Goal: Navigation & Orientation: Find specific page/section

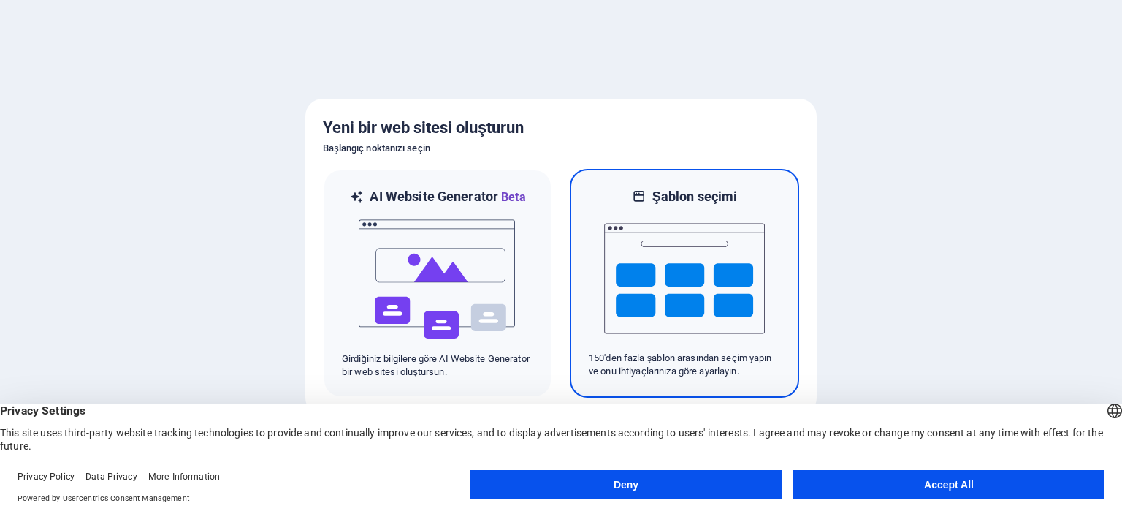
click at [705, 321] on img at bounding box center [684, 278] width 161 height 146
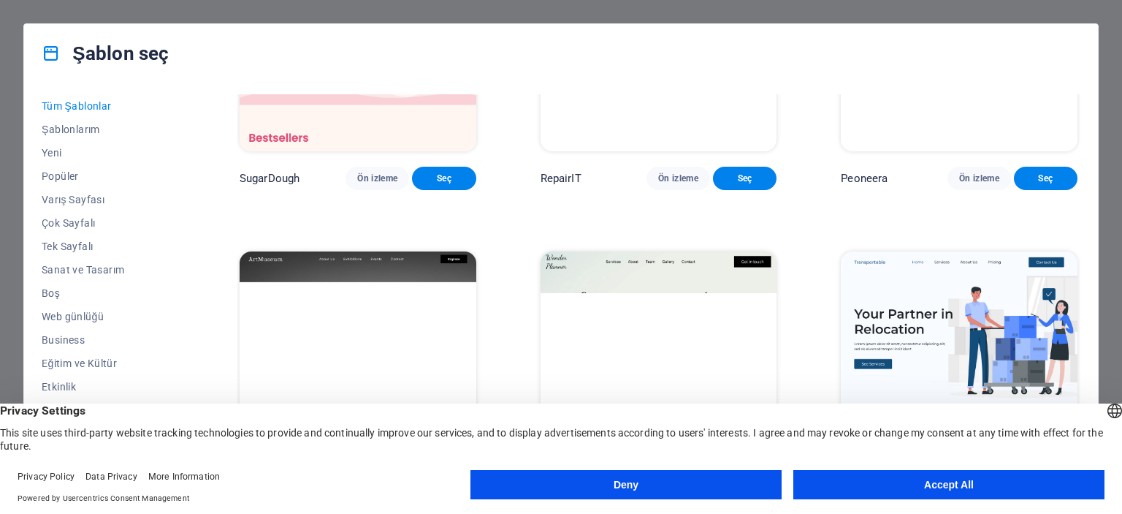
scroll to position [146, 0]
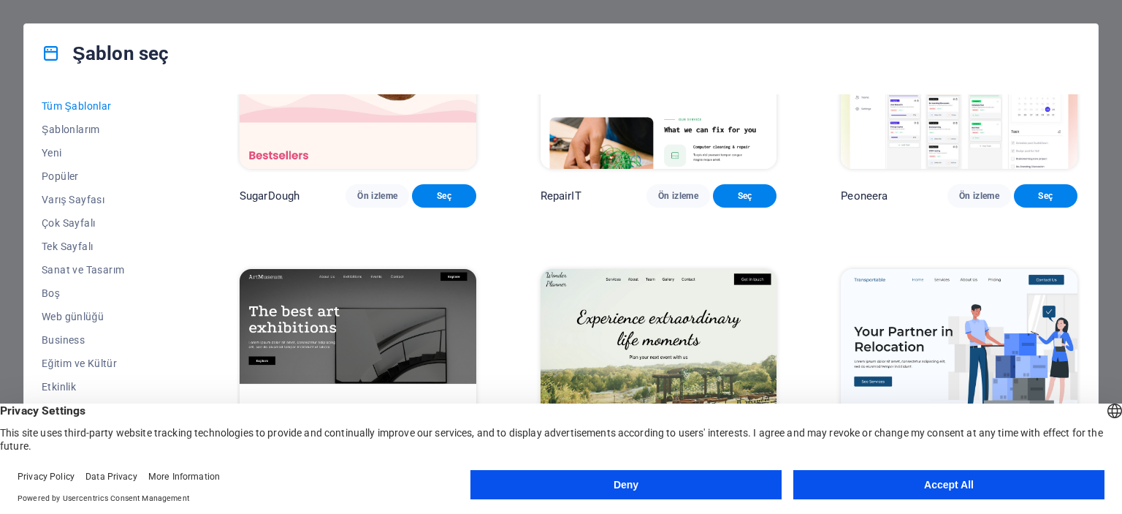
click at [973, 187] on div "Peoneera Ön izleme Seç" at bounding box center [959, 77] width 243 height 259
click at [971, 202] on span "Ön izleme" at bounding box center [979, 196] width 40 height 12
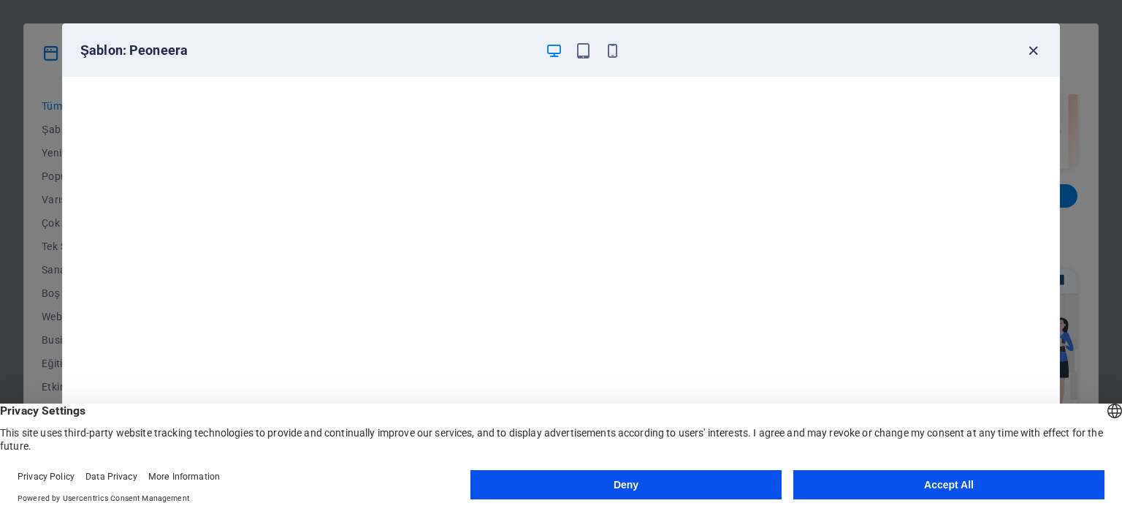
click at [1034, 47] on icon "button" at bounding box center [1033, 50] width 17 height 17
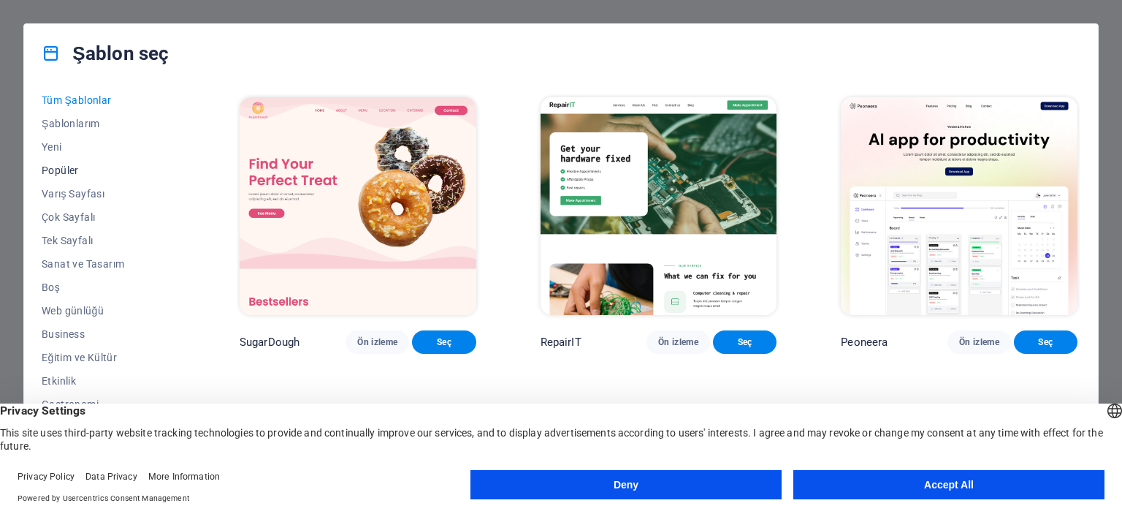
scroll to position [0, 0]
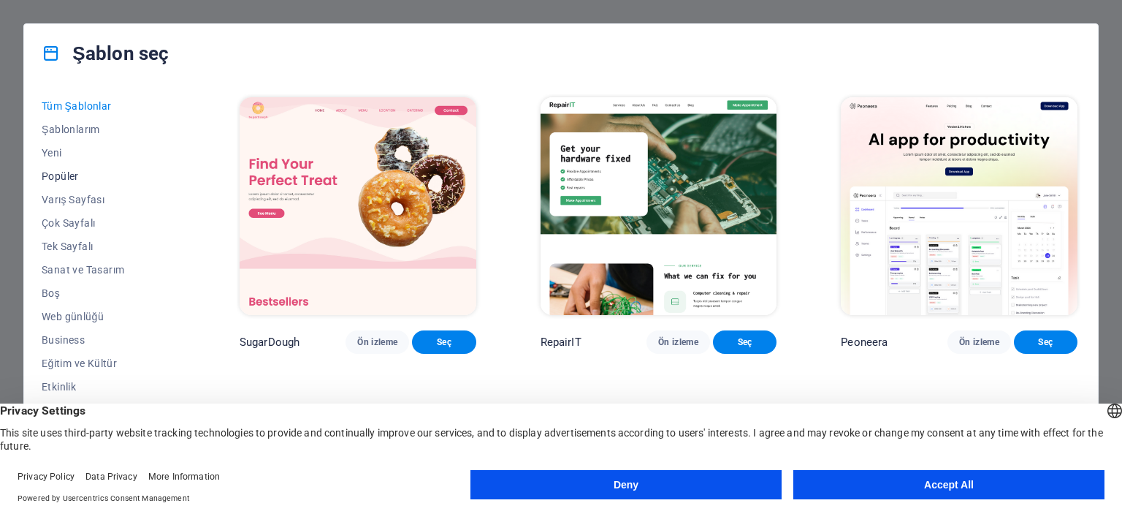
click at [68, 180] on span "Popüler" at bounding box center [109, 176] width 134 height 12
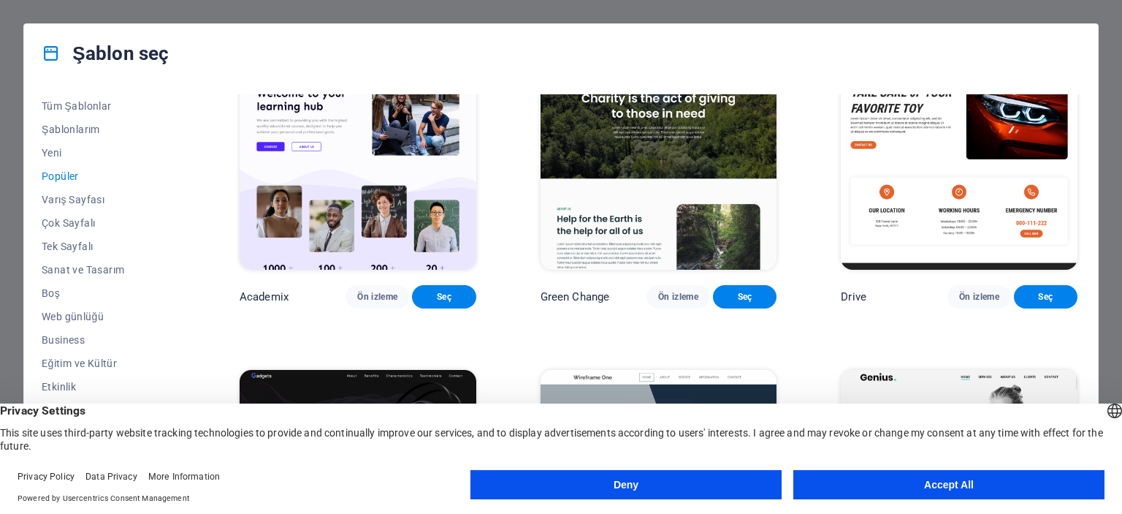
scroll to position [730, 0]
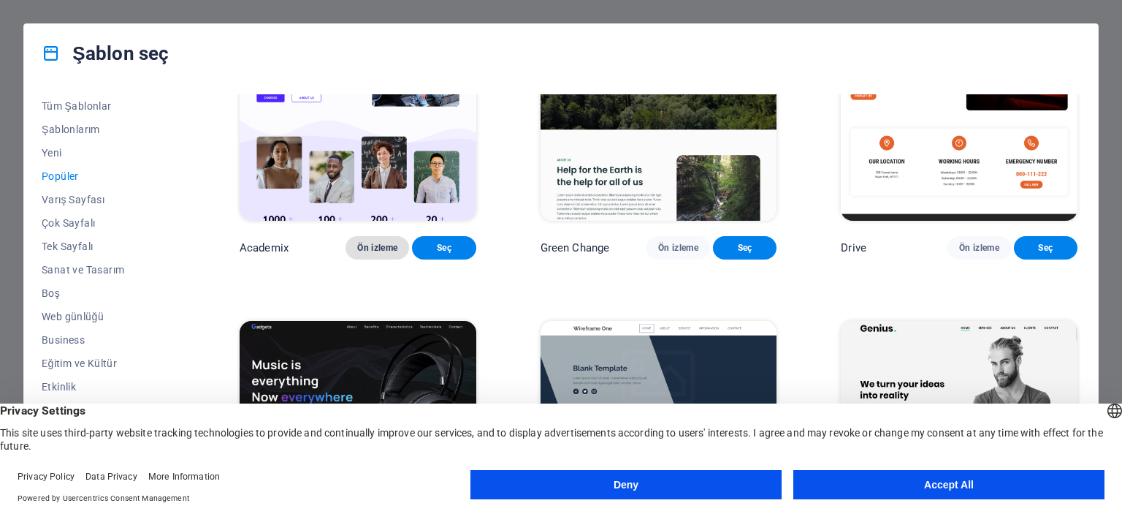
click at [370, 259] on button "Ön izleme" at bounding box center [378, 247] width 64 height 23
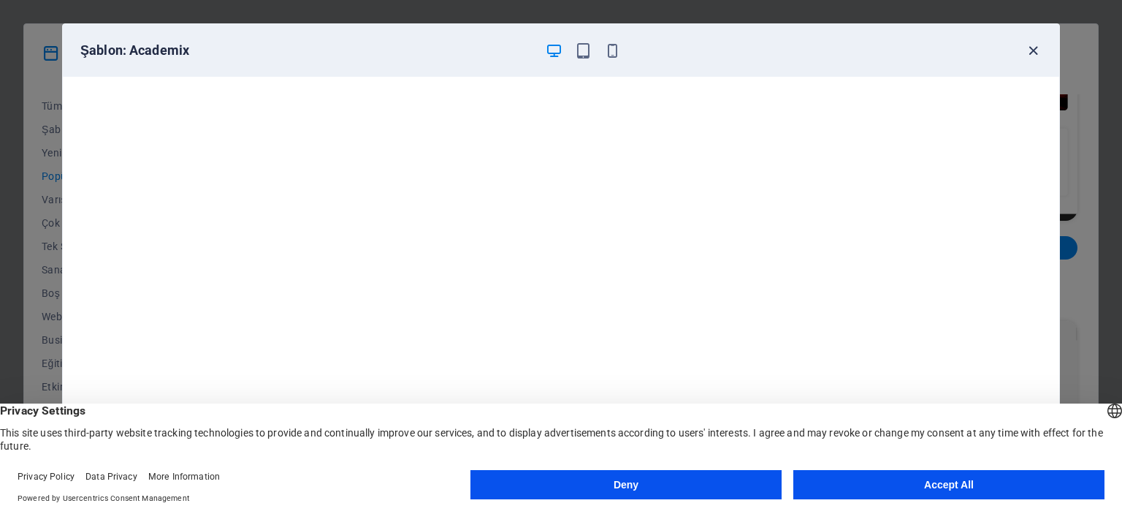
click at [1034, 43] on icon "button" at bounding box center [1033, 50] width 17 height 17
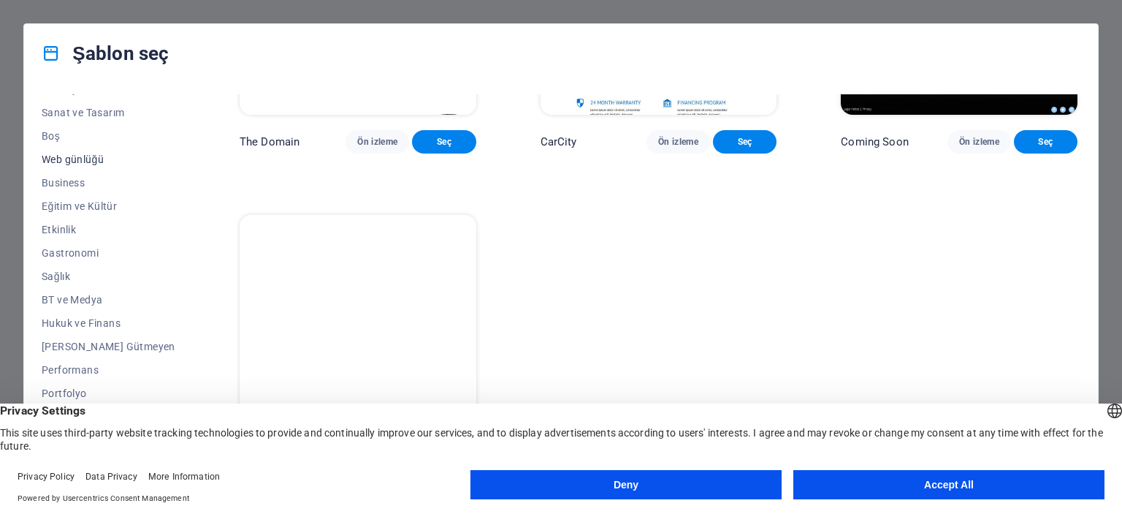
scroll to position [206, 0]
click at [77, 278] on span "Hukuk ve Finans" at bounding box center [109, 274] width 134 height 12
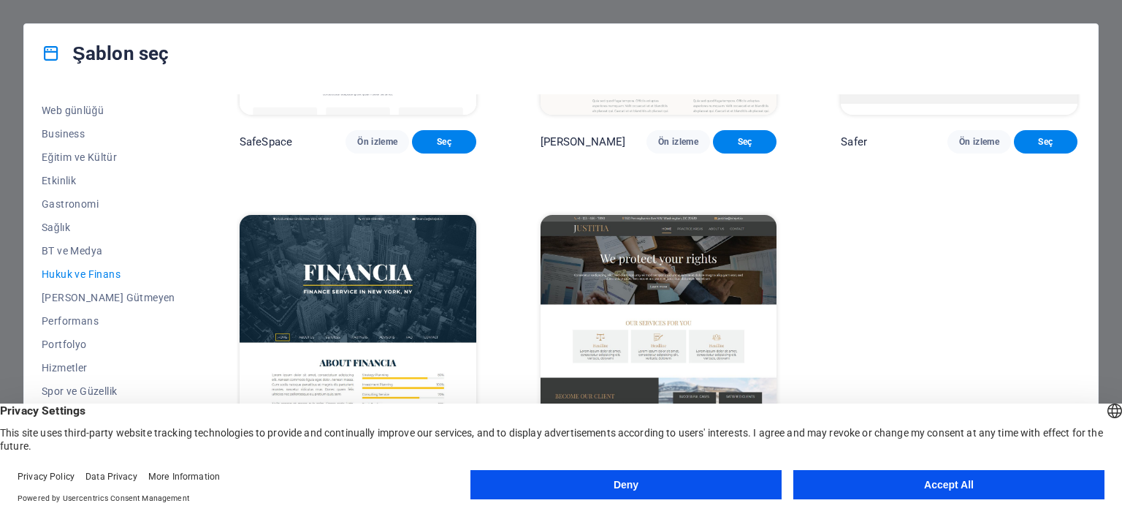
scroll to position [216, 0]
click at [1090, 201] on div "Tüm Şablonlar Şablonlarım Yeni Popüler Varış Sayfası Çok Sayfalı Tek Sayfalı Sa…" at bounding box center [561, 286] width 1074 height 407
click at [704, 323] on img at bounding box center [659, 324] width 237 height 218
